Goal: Navigation & Orientation: Find specific page/section

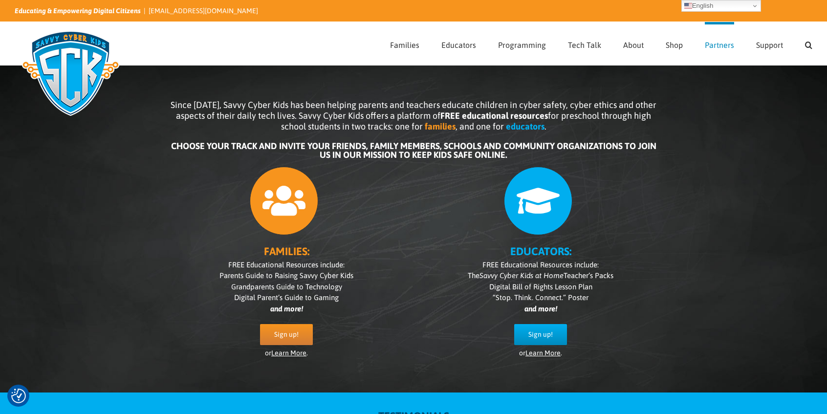
click at [715, 43] on span "Partners" at bounding box center [719, 45] width 29 height 8
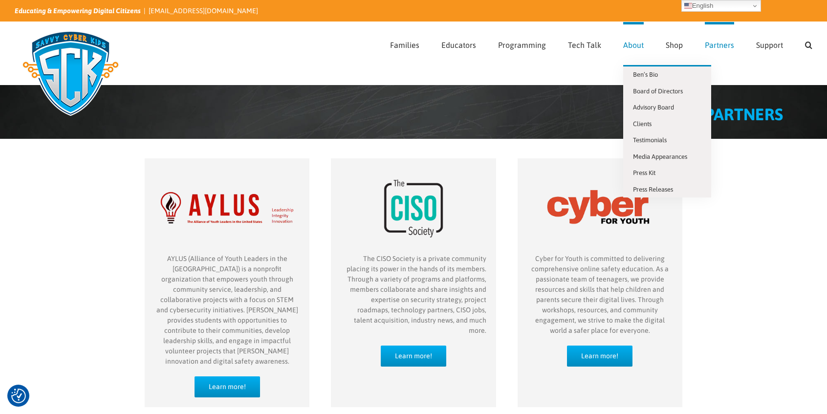
click at [631, 45] on span "About" at bounding box center [633, 45] width 21 height 8
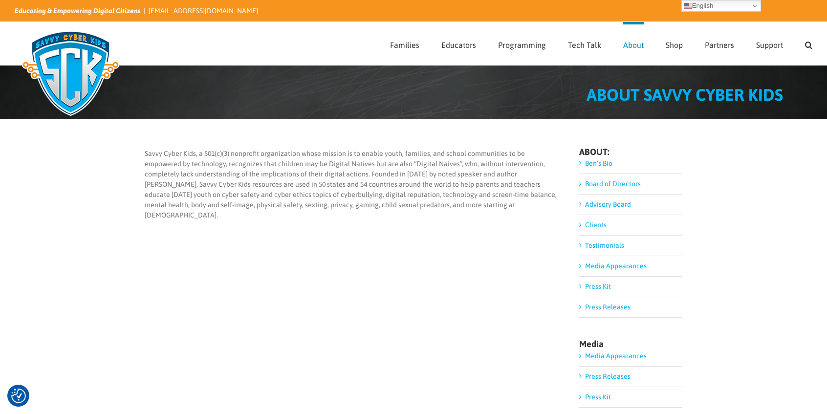
click at [615, 205] on link "Advisory Board" at bounding box center [608, 204] width 46 height 8
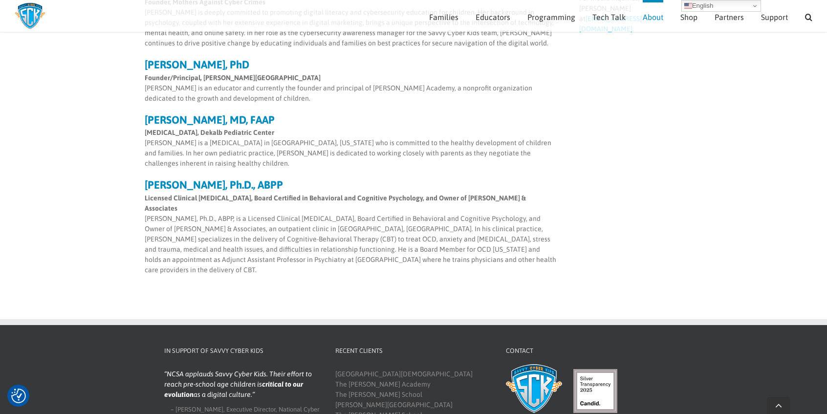
scroll to position [442, 0]
